Goal: Task Accomplishment & Management: Complete application form

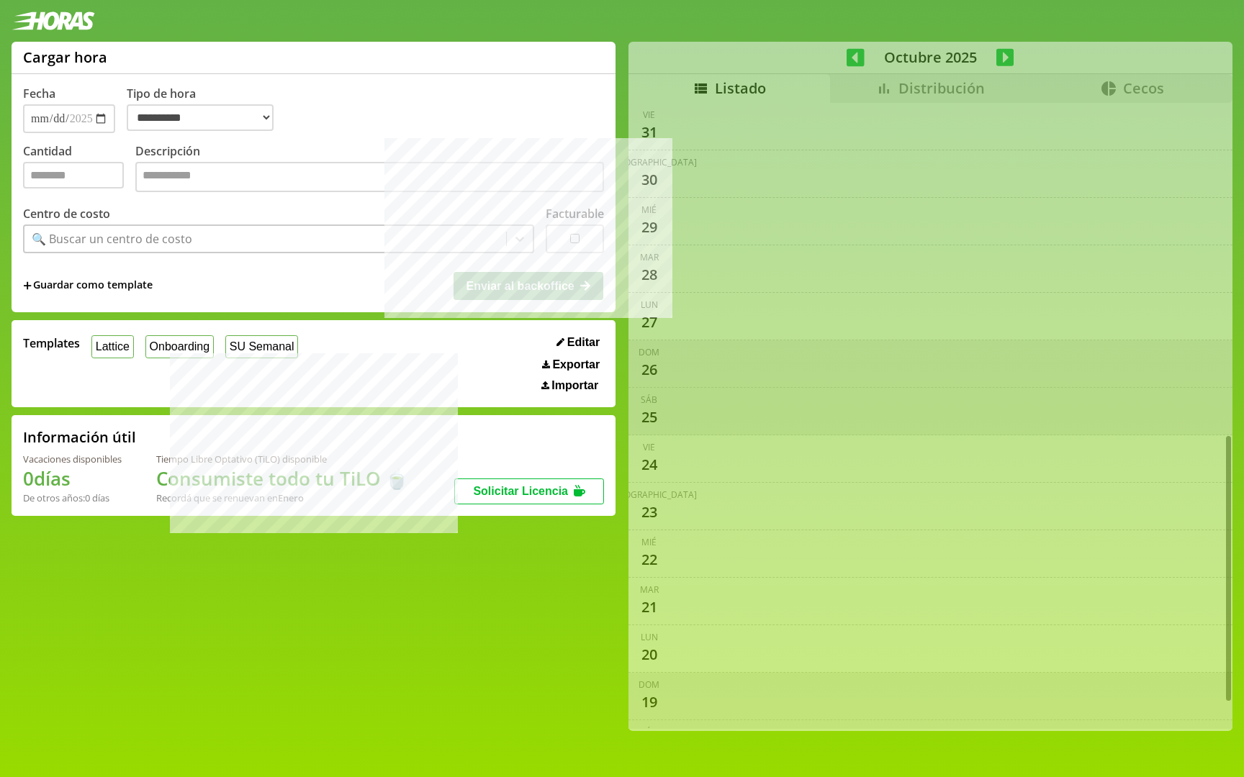
select select "**********"
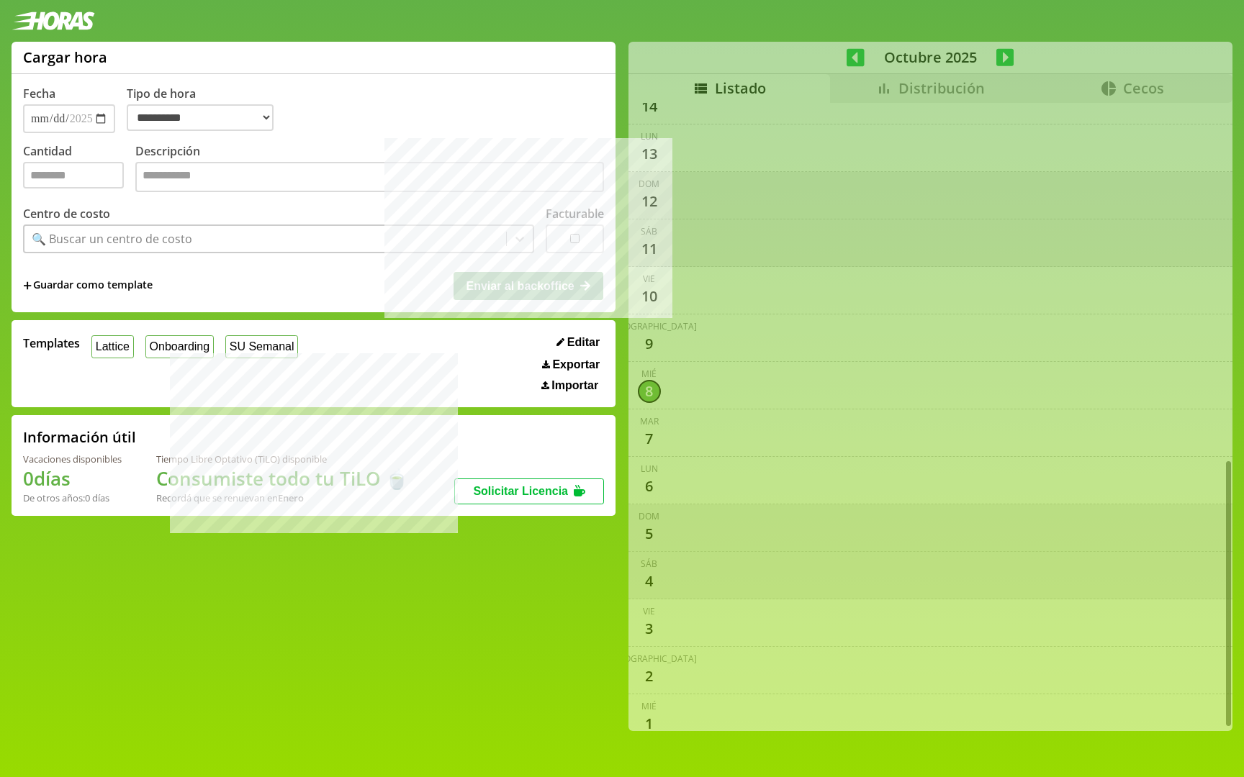
scroll to position [835, 0]
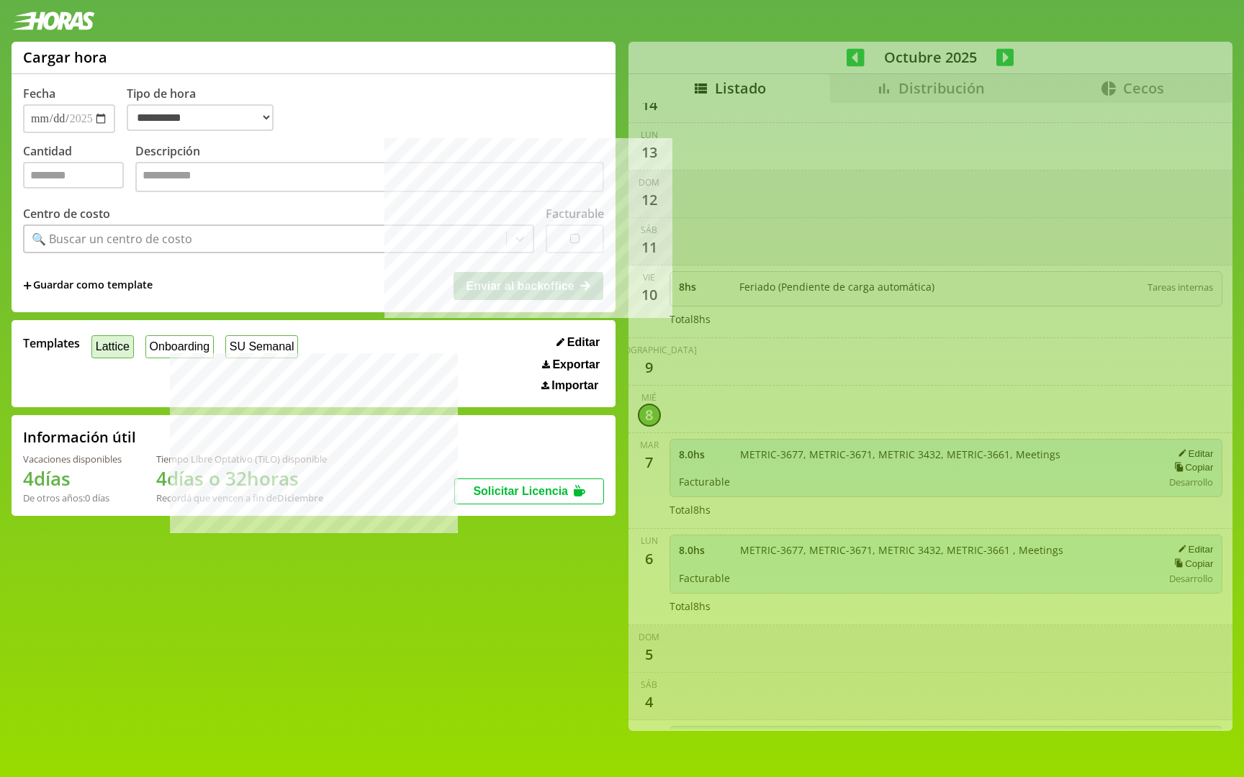
click at [113, 355] on button "Lattice" at bounding box center [112, 346] width 42 height 22
type input "*"
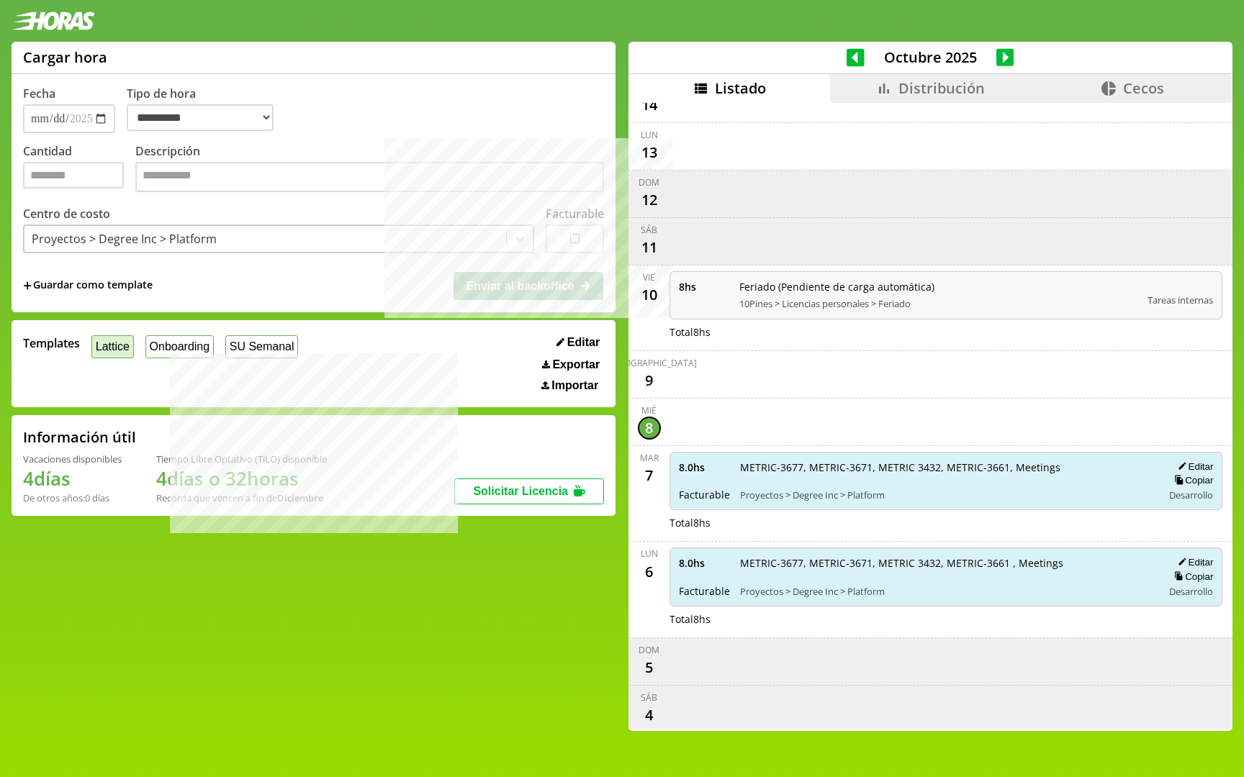
click at [112, 344] on button "Lattice" at bounding box center [112, 346] width 42 height 22
click at [76, 189] on input "*" at bounding box center [73, 175] width 101 height 27
click at [76, 164] on input "*" at bounding box center [73, 175] width 101 height 27
drag, startPoint x: 86, startPoint y: 171, endPoint x: 0, endPoint y: 169, distance: 85.7
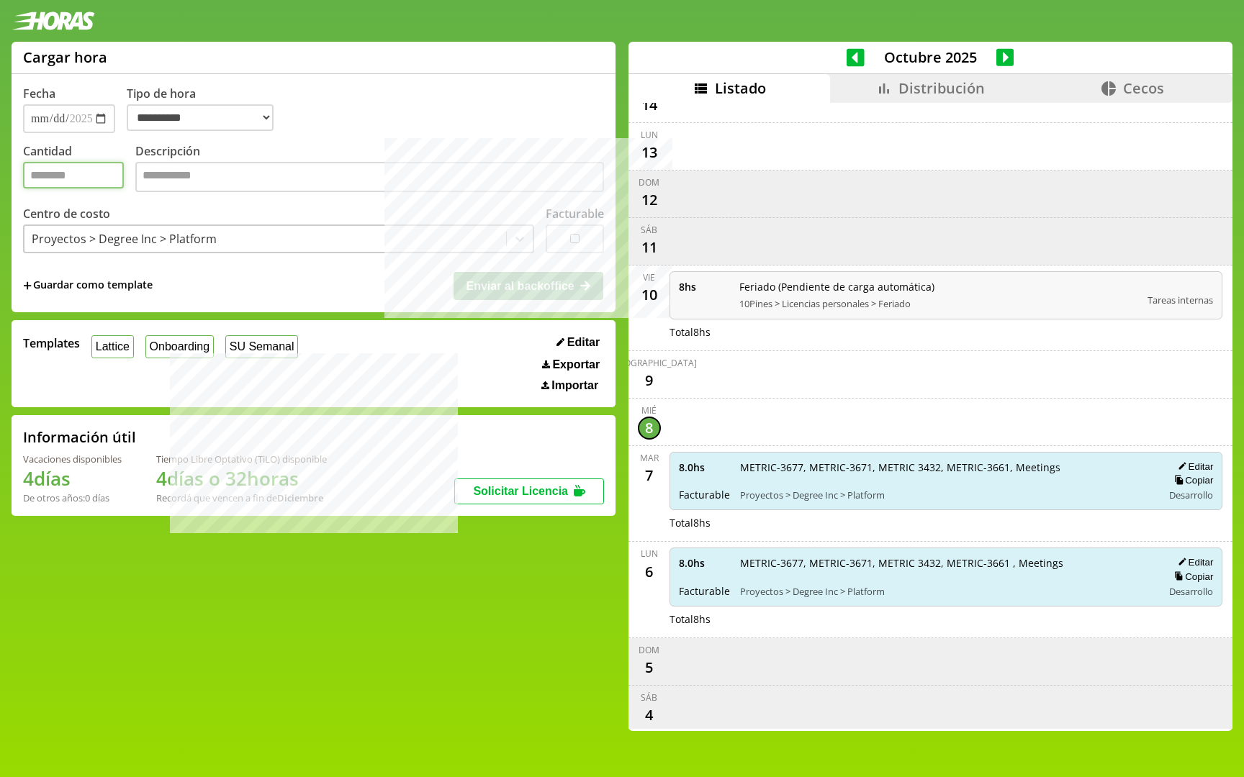
click at [0, 169] on div "**********" at bounding box center [622, 392] width 1244 height 701
type input "*"
click at [120, 284] on span "+ Guardar como template" at bounding box center [88, 286] width 130 height 16
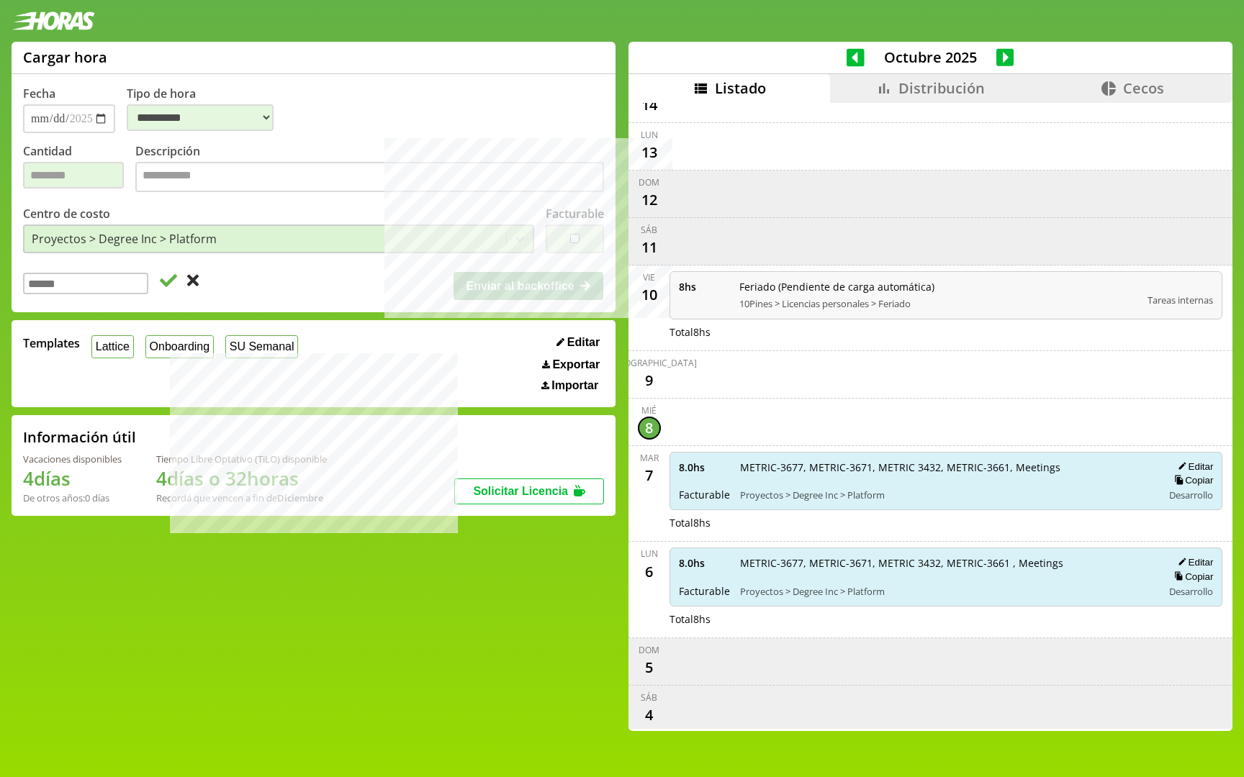
click at [148, 284] on input at bounding box center [85, 284] width 125 height 22
type input "**********"
click at [177, 284] on icon at bounding box center [168, 280] width 17 height 13
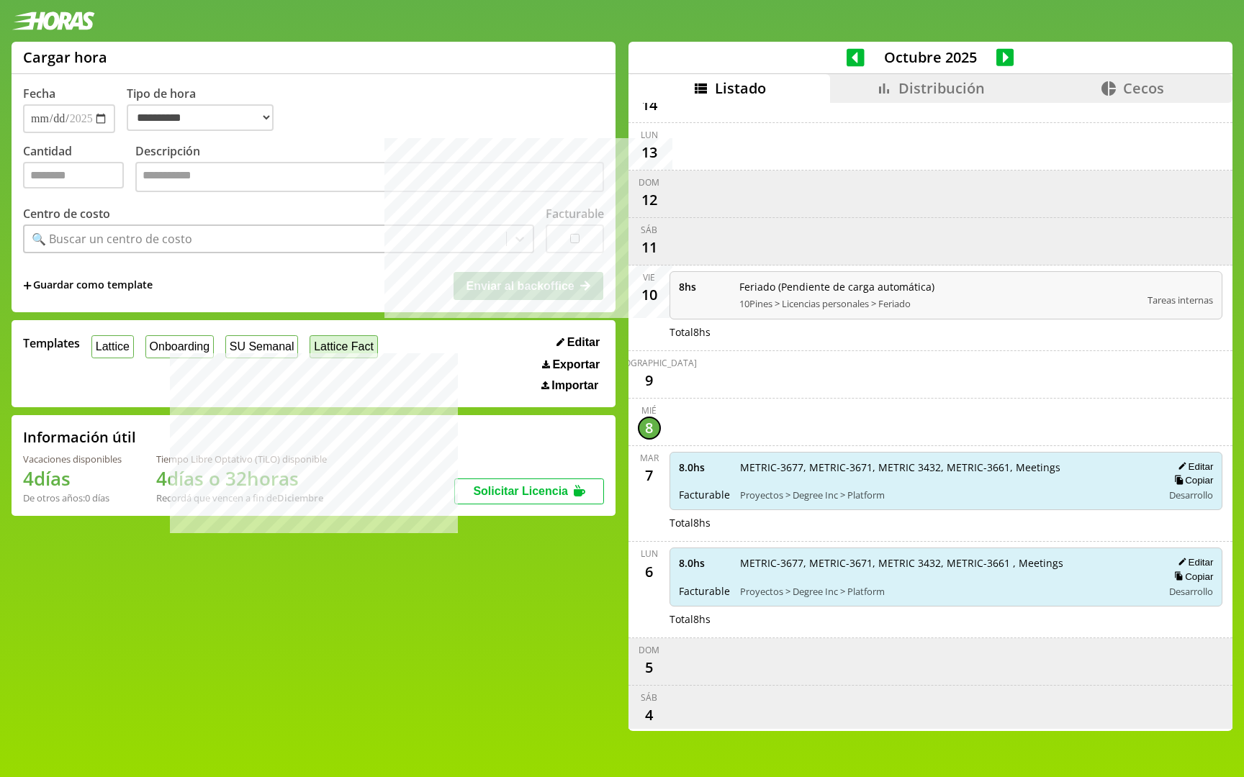
click at [337, 343] on button "Lattice Fact" at bounding box center [343, 346] width 68 height 22
type input "*"
click at [325, 178] on textarea "Descripción" at bounding box center [369, 177] width 468 height 30
type textarea "*"
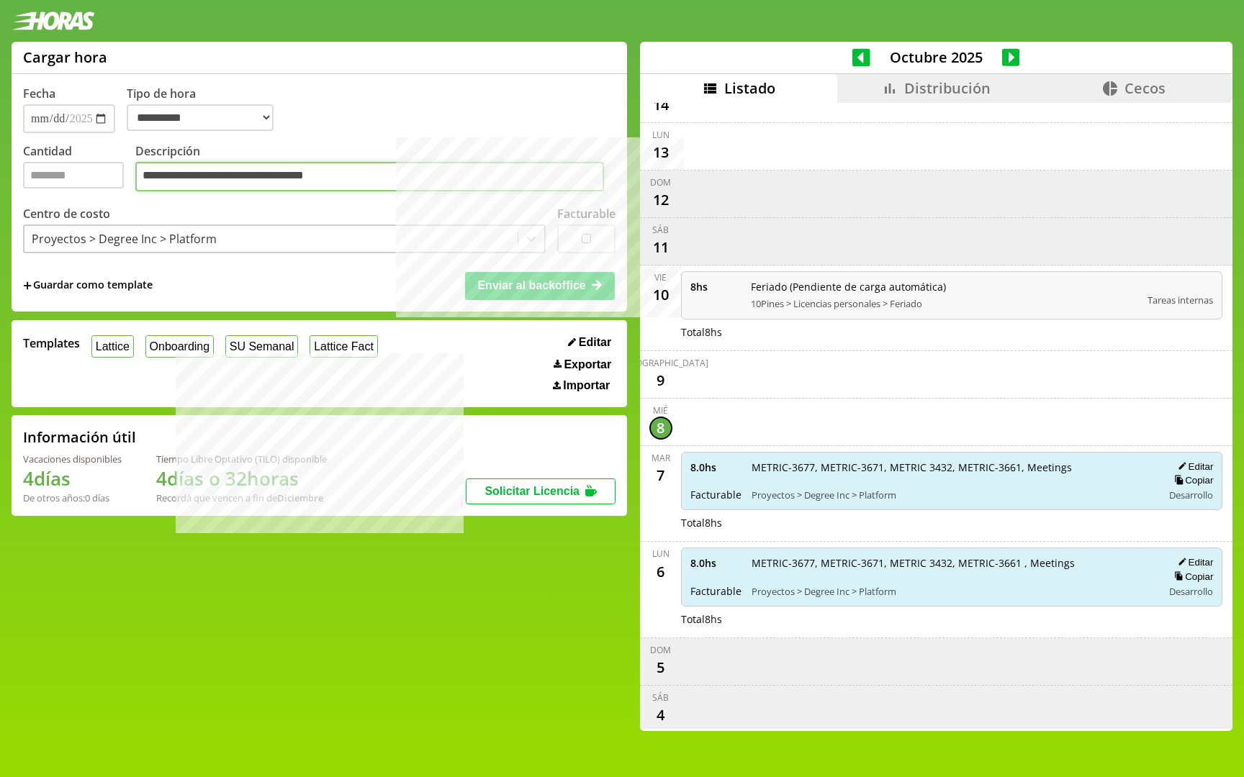
type textarea "**********"
click at [81, 171] on input "*" at bounding box center [73, 175] width 101 height 27
type input "*"
click at [488, 286] on span "Enviar al backoffice" at bounding box center [531, 285] width 108 height 12
